Goal: Transaction & Acquisition: Book appointment/travel/reservation

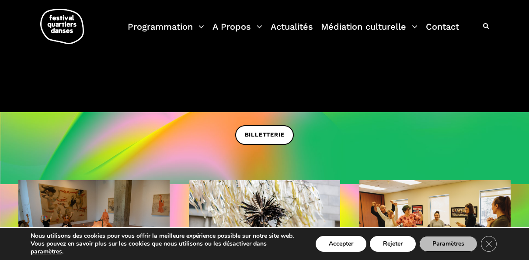
scroll to position [177, 0]
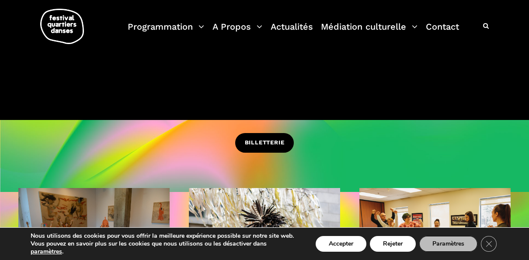
click at [270, 142] on span "BILLETTERIE" at bounding box center [265, 142] width 40 height 9
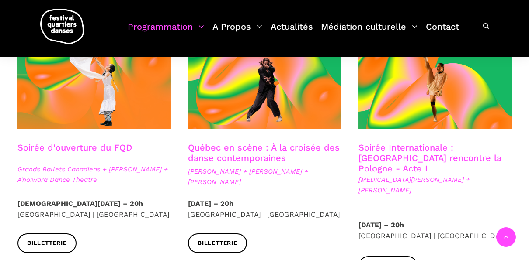
scroll to position [249, 0]
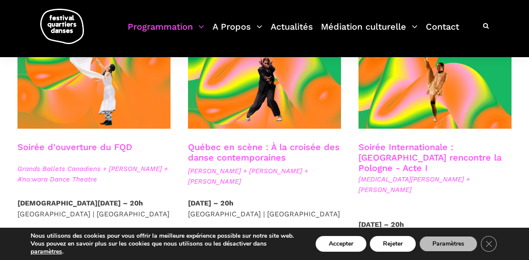
click at [396, 253] on div "Nous utilisons des cookies pour vous offrir la meilleure expérience possible su…" at bounding box center [264, 244] width 494 height 24
click at [391, 242] on button "Rejeter" at bounding box center [393, 244] width 46 height 16
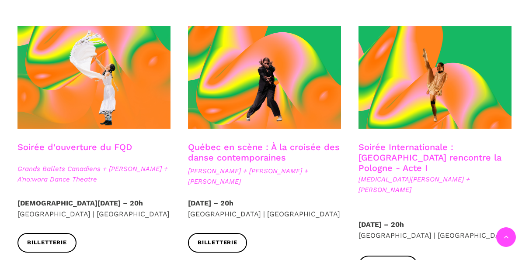
click at [140, 161] on div "Soirée d'ouverture du FQD" at bounding box center [93, 153] width 153 height 22
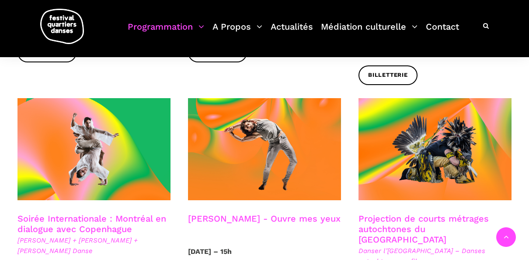
scroll to position [474, 0]
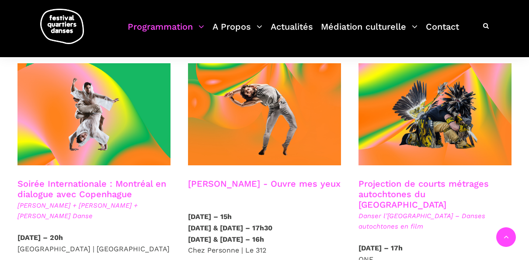
click at [320, 211] on p "[DATE] – 15h [DATE] & [DATE] – 17h30 [DATE] & [DATE] – 16h Chez Personne | Le 3…" at bounding box center [264, 233] width 153 height 45
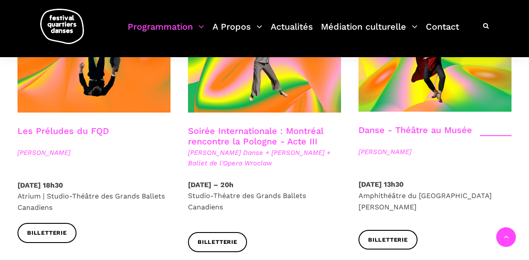
scroll to position [1042, 0]
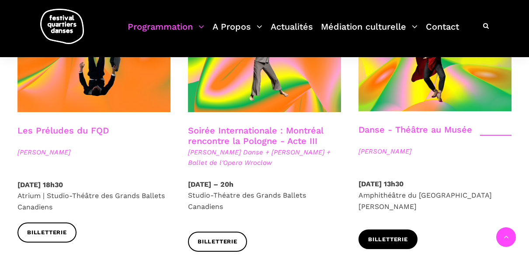
click at [393, 235] on span "Billetterie" at bounding box center [388, 239] width 40 height 9
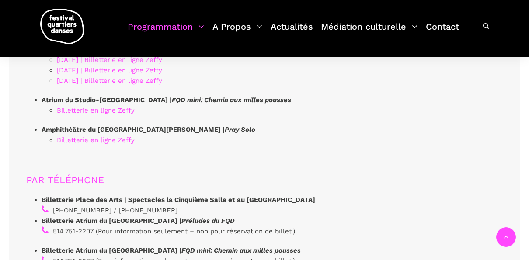
scroll to position [2468, 0]
